Goal: Communication & Community: Answer question/provide support

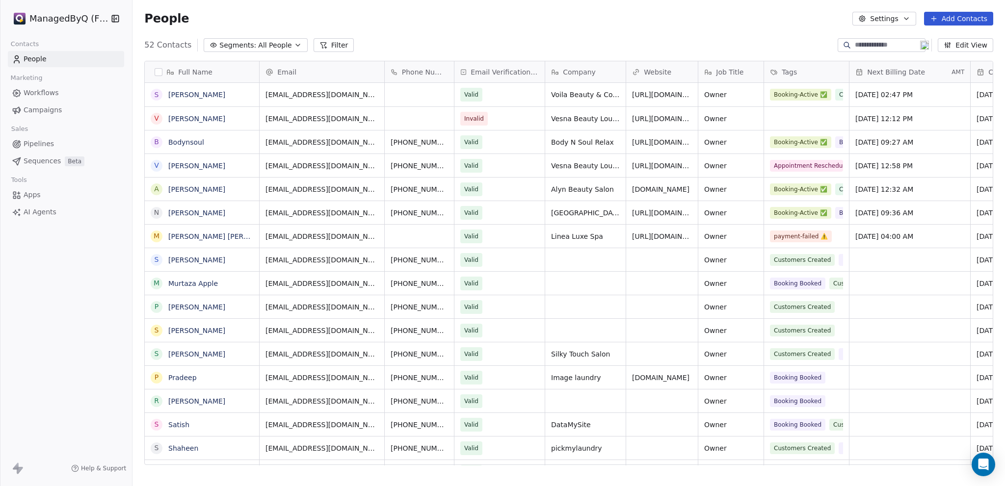
scroll to position [420, 865]
click at [54, 15] on html "ManagedByQ (FZE) Contacts People Marketing Workflows Campaigns Sales Pipelines …" at bounding box center [502, 243] width 1005 height 486
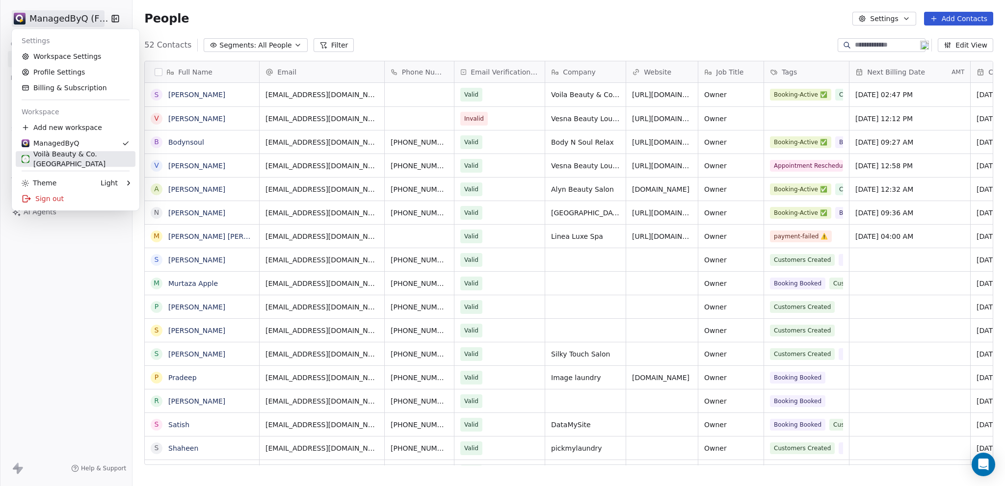
click at [57, 158] on div "Voilà Beauty & Co. Lounge" at bounding box center [76, 159] width 108 height 20
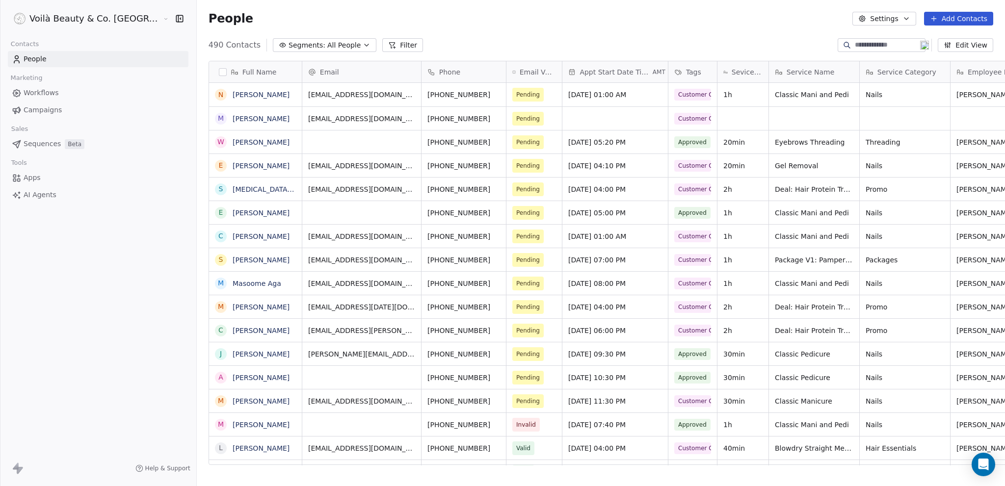
click at [33, 60] on span "People" at bounding box center [35, 59] width 23 height 10
click at [64, 17] on html "Voilà Beauty & Co. Lounge Contacts People Marketing Workflows Campaigns Sales S…" at bounding box center [502, 243] width 1005 height 486
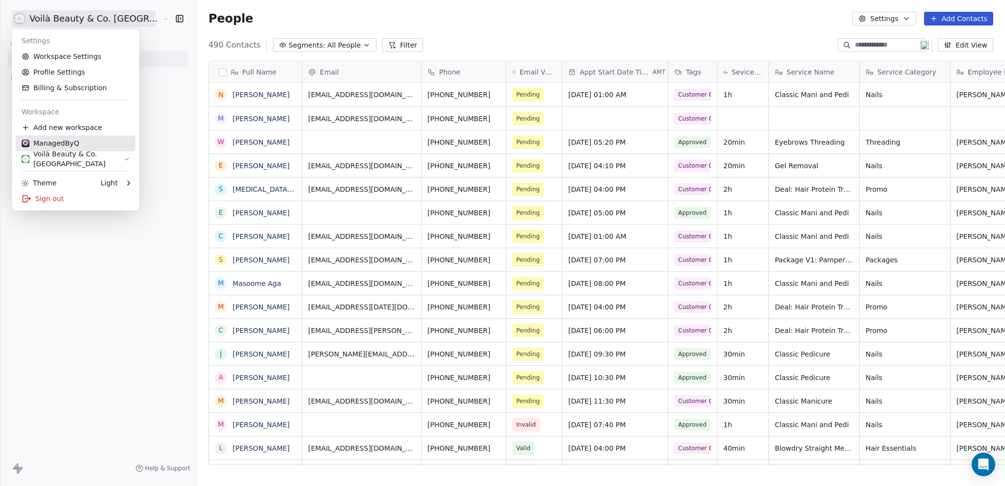
click at [67, 144] on div "ManagedByQ" at bounding box center [50, 143] width 57 height 10
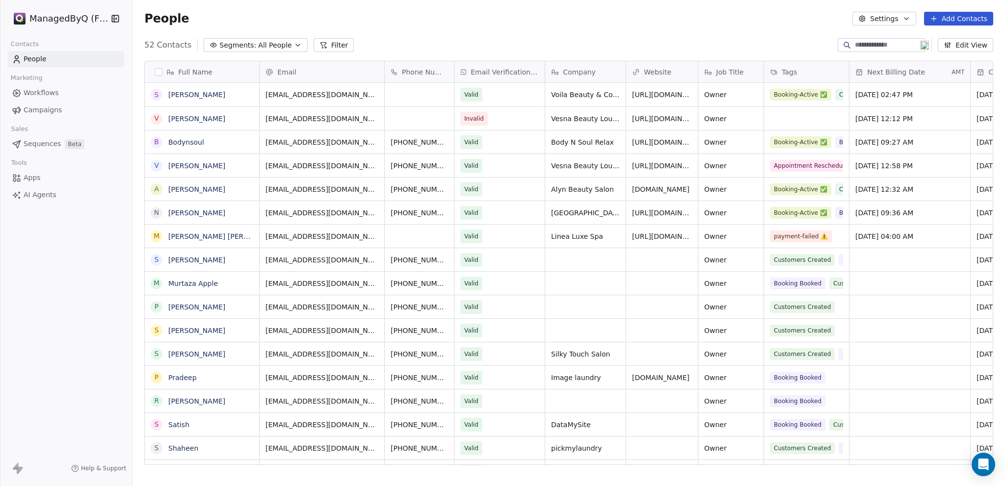
scroll to position [420, 865]
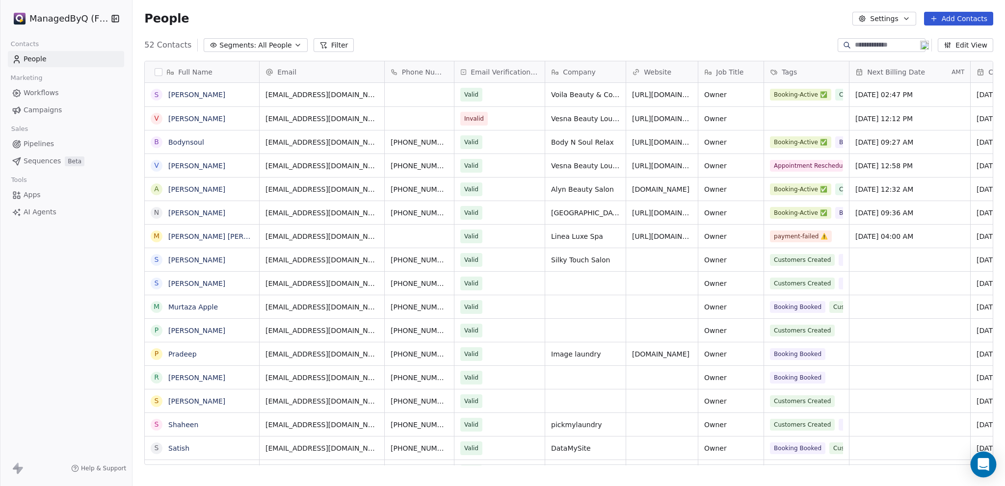
click at [989, 469] on div "Open Intercom Messenger" at bounding box center [984, 465] width 26 height 26
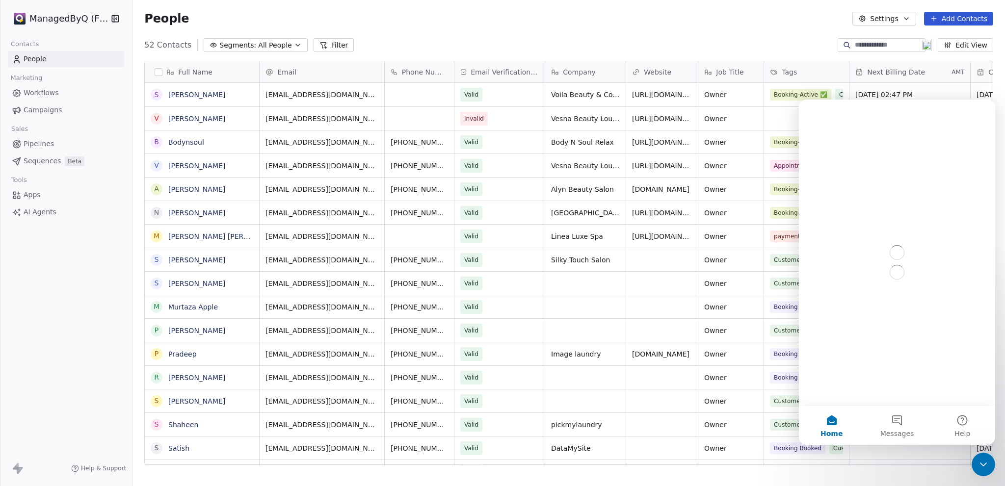
scroll to position [0, 0]
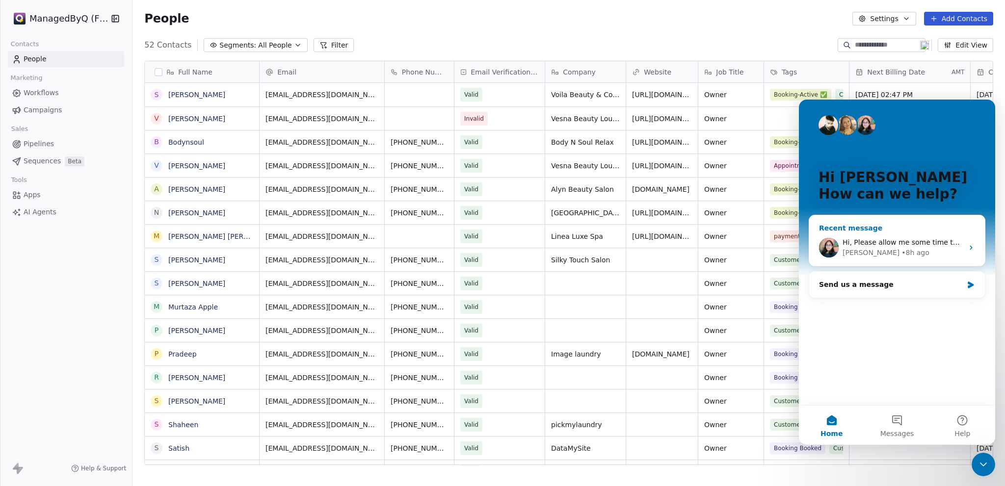
click at [902, 242] on span "Hi, Please allow me some time to check this issue. I will get back to you soon …" at bounding box center [1003, 242] width 322 height 8
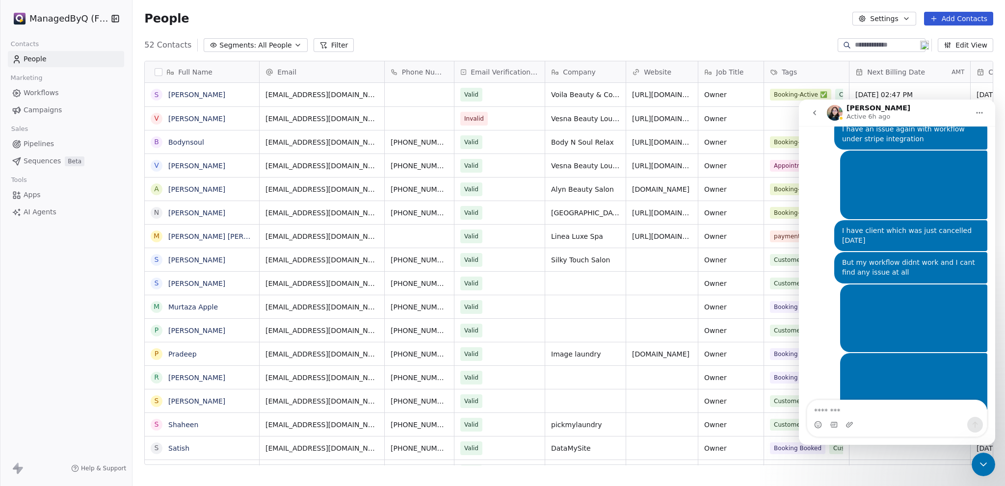
scroll to position [279, 0]
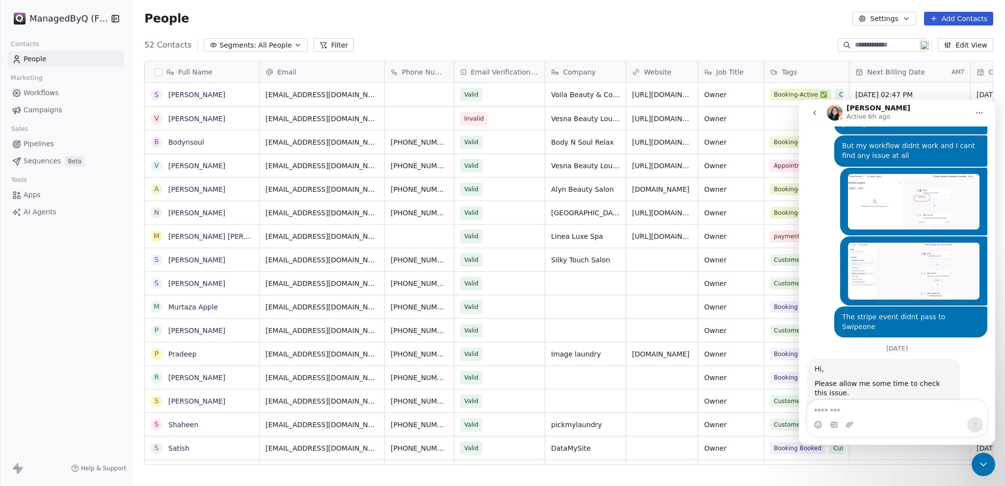
click at [816, 109] on icon "go back" at bounding box center [815, 113] width 8 height 8
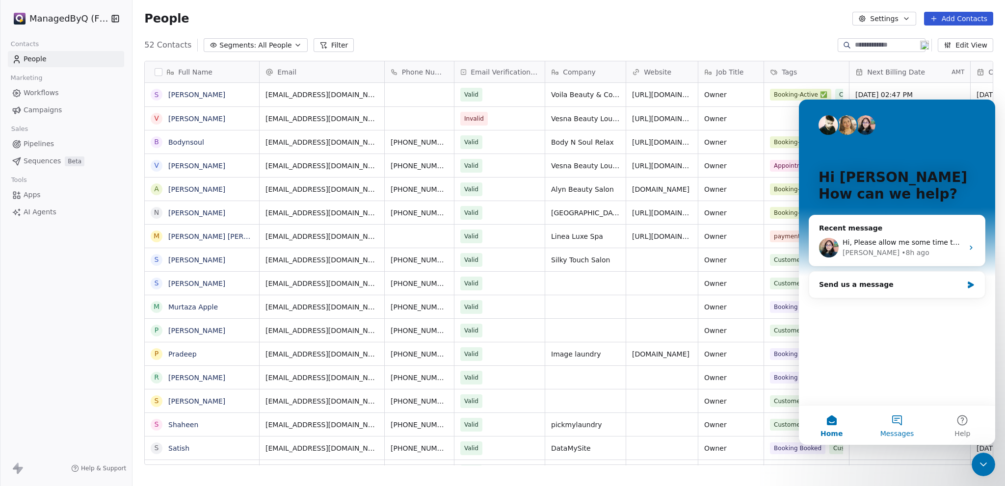
click at [897, 427] on button "Messages" at bounding box center [896, 425] width 65 height 39
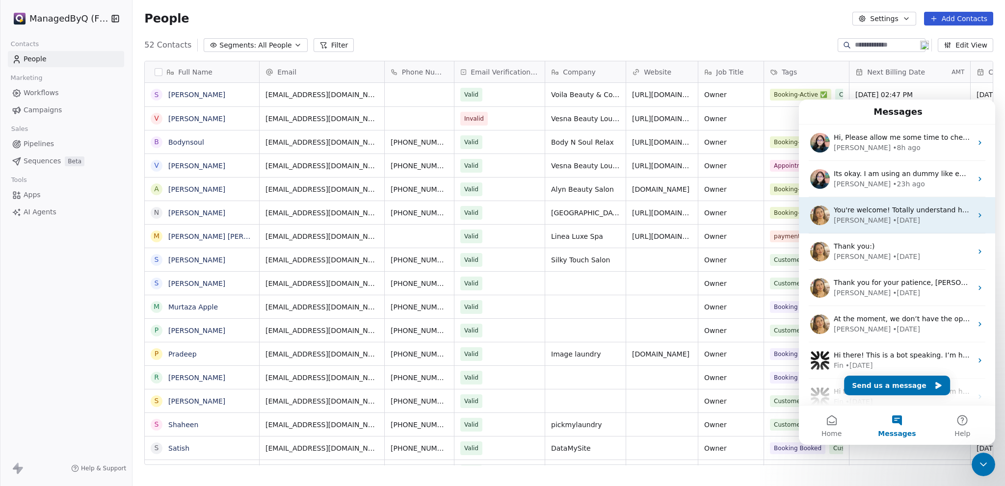
click at [915, 217] on div "Harinder • 3w ago" at bounding box center [903, 220] width 138 height 10
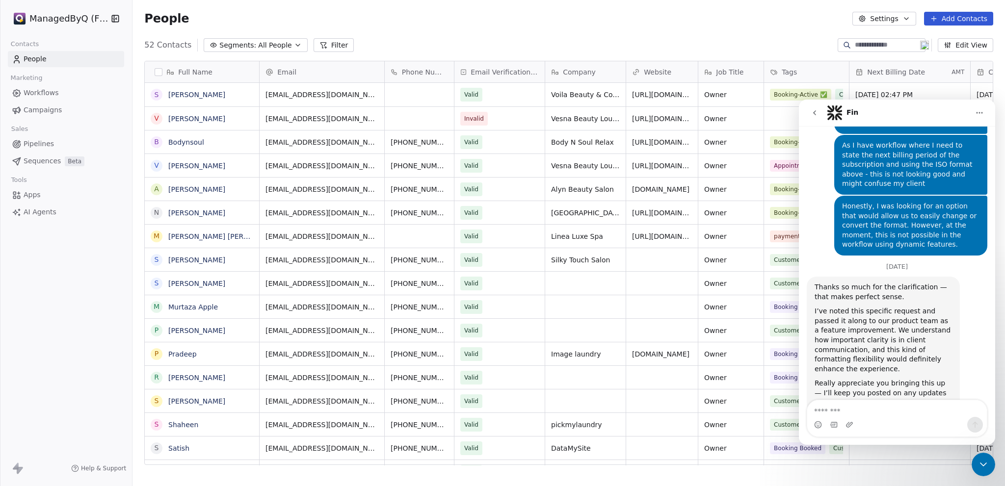
scroll to position [670, 0]
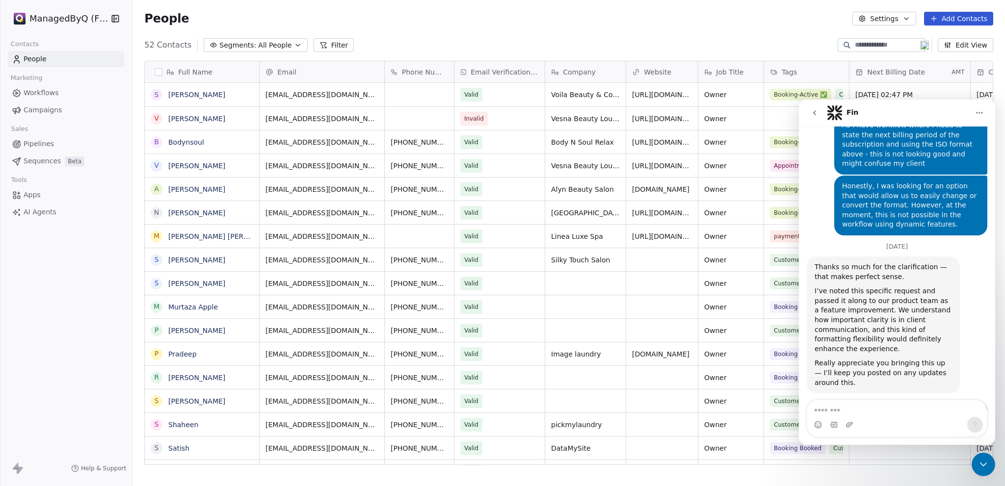
click at [815, 114] on icon "go back" at bounding box center [814, 112] width 3 height 5
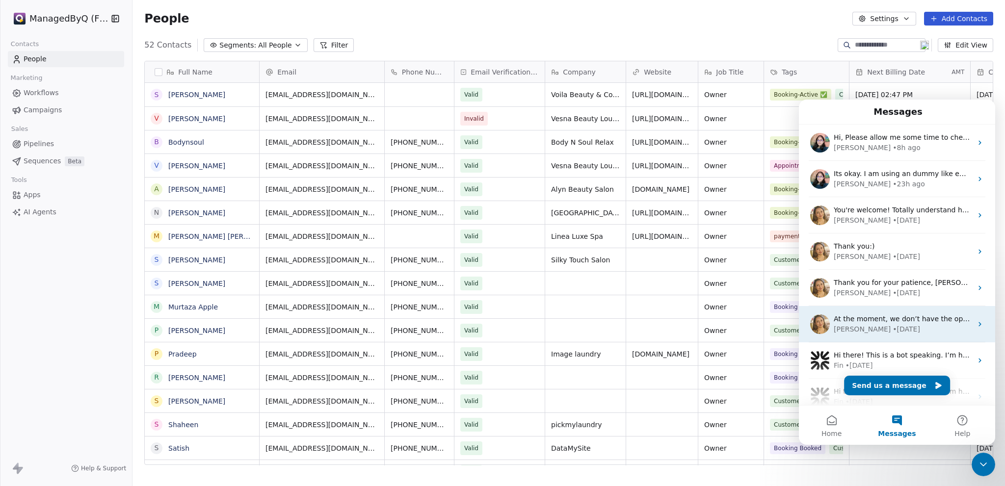
scroll to position [49, 0]
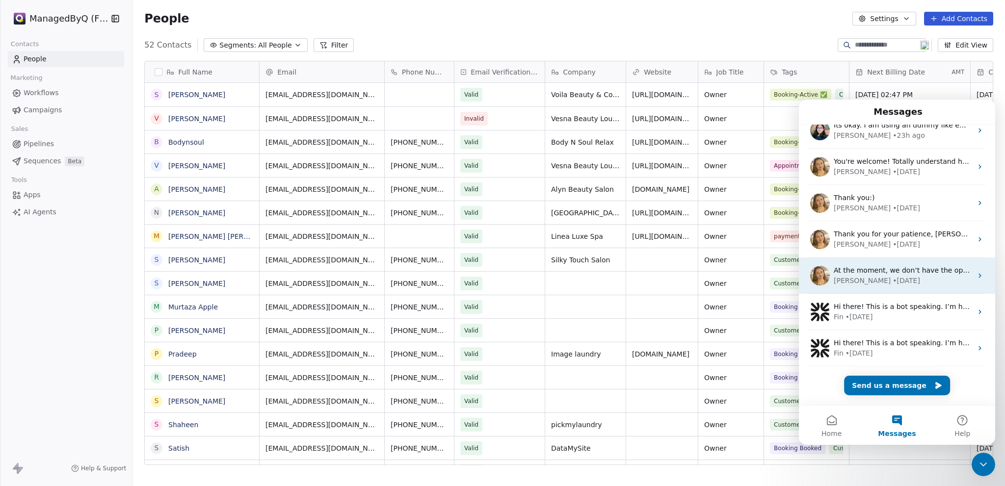
click at [893, 279] on div "• 28w ago" at bounding box center [906, 281] width 27 height 10
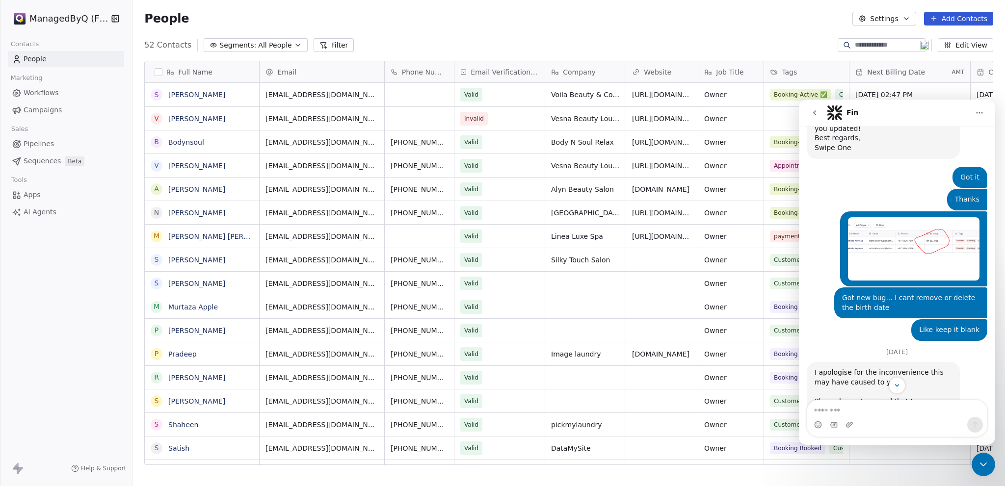
scroll to position [1696, 0]
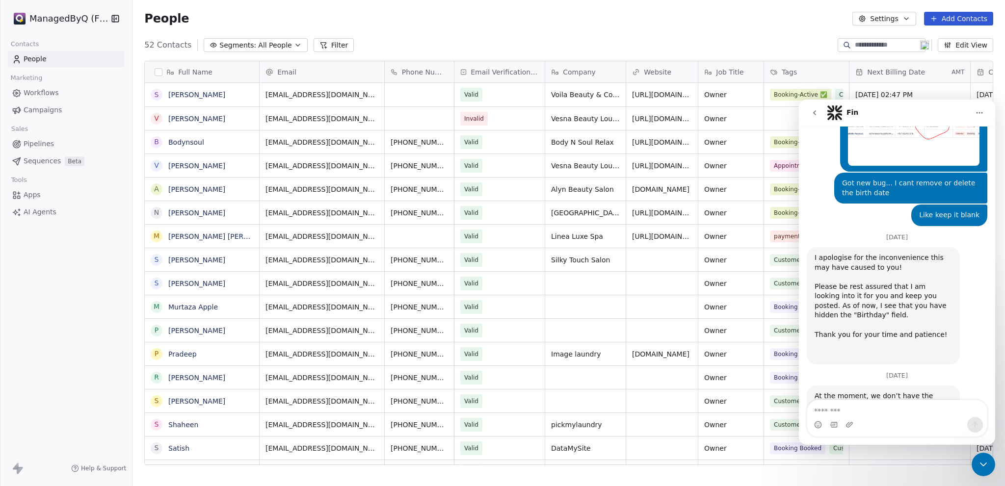
click at [50, 290] on div "ManagedByQ (FZE) Contacts People Marketing Workflows Campaigns Sales Pipelines …" at bounding box center [66, 243] width 132 height 486
click at [991, 463] on div "Close Intercom Messenger" at bounding box center [984, 465] width 24 height 24
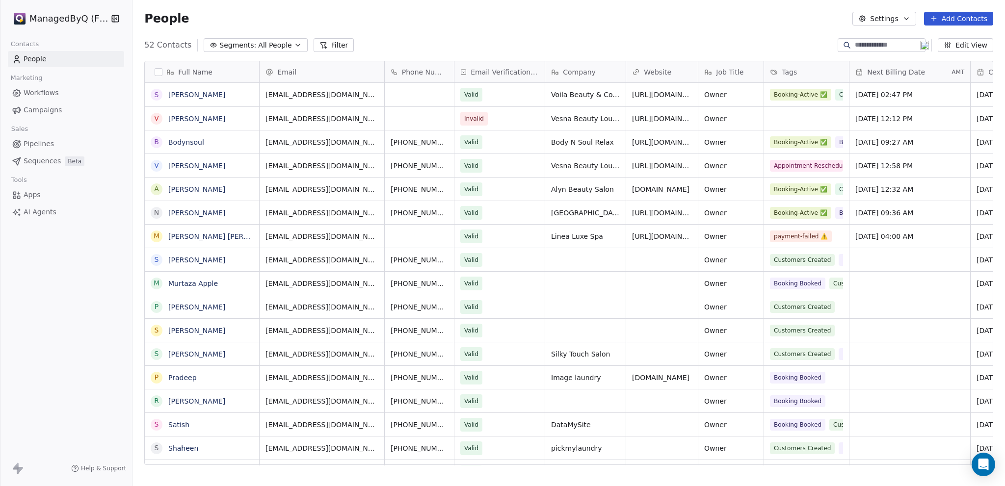
scroll to position [420, 865]
